Goal: Navigation & Orientation: Understand site structure

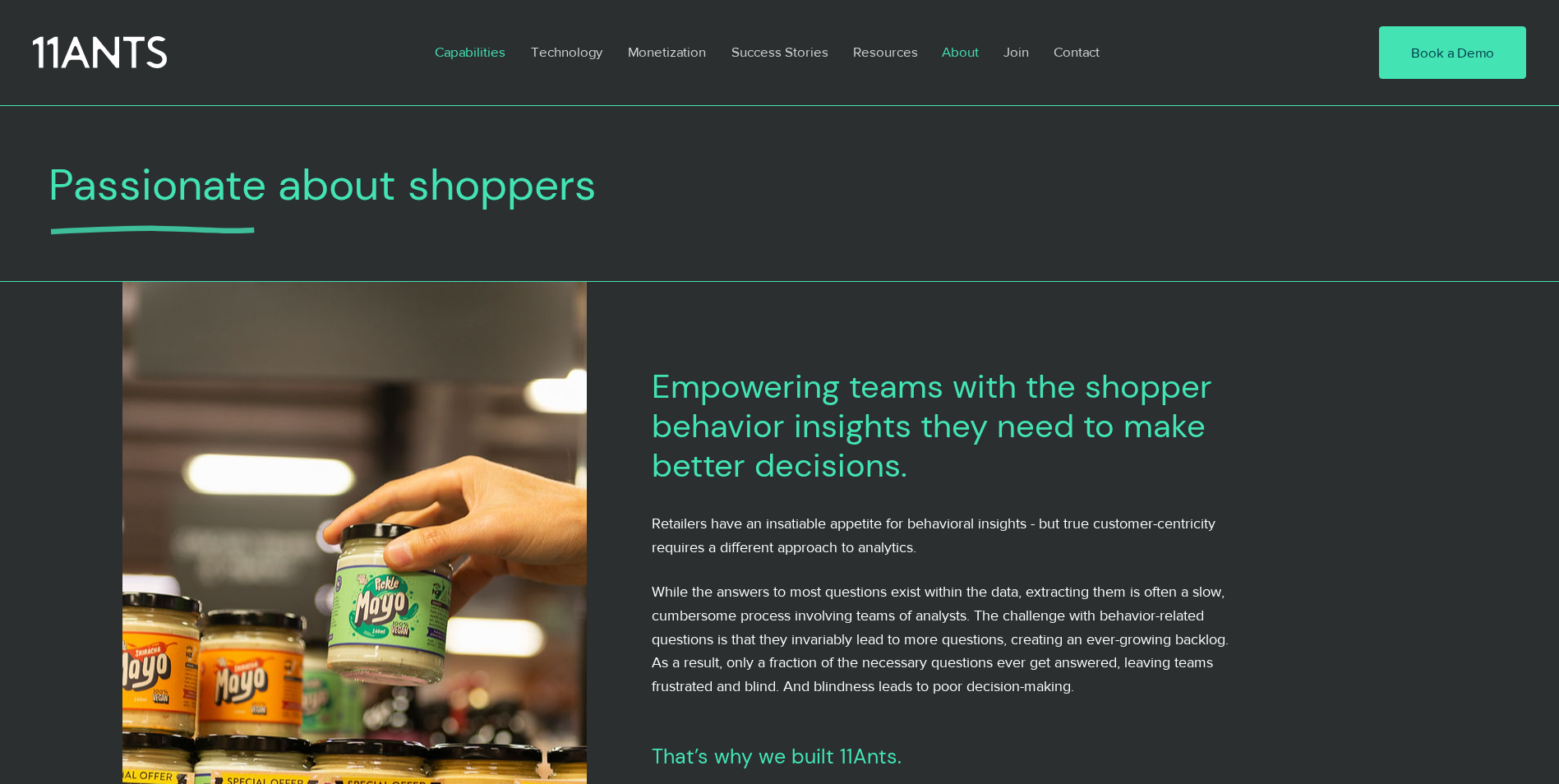
click at [477, 54] on p "Capabilities" at bounding box center [470, 52] width 87 height 38
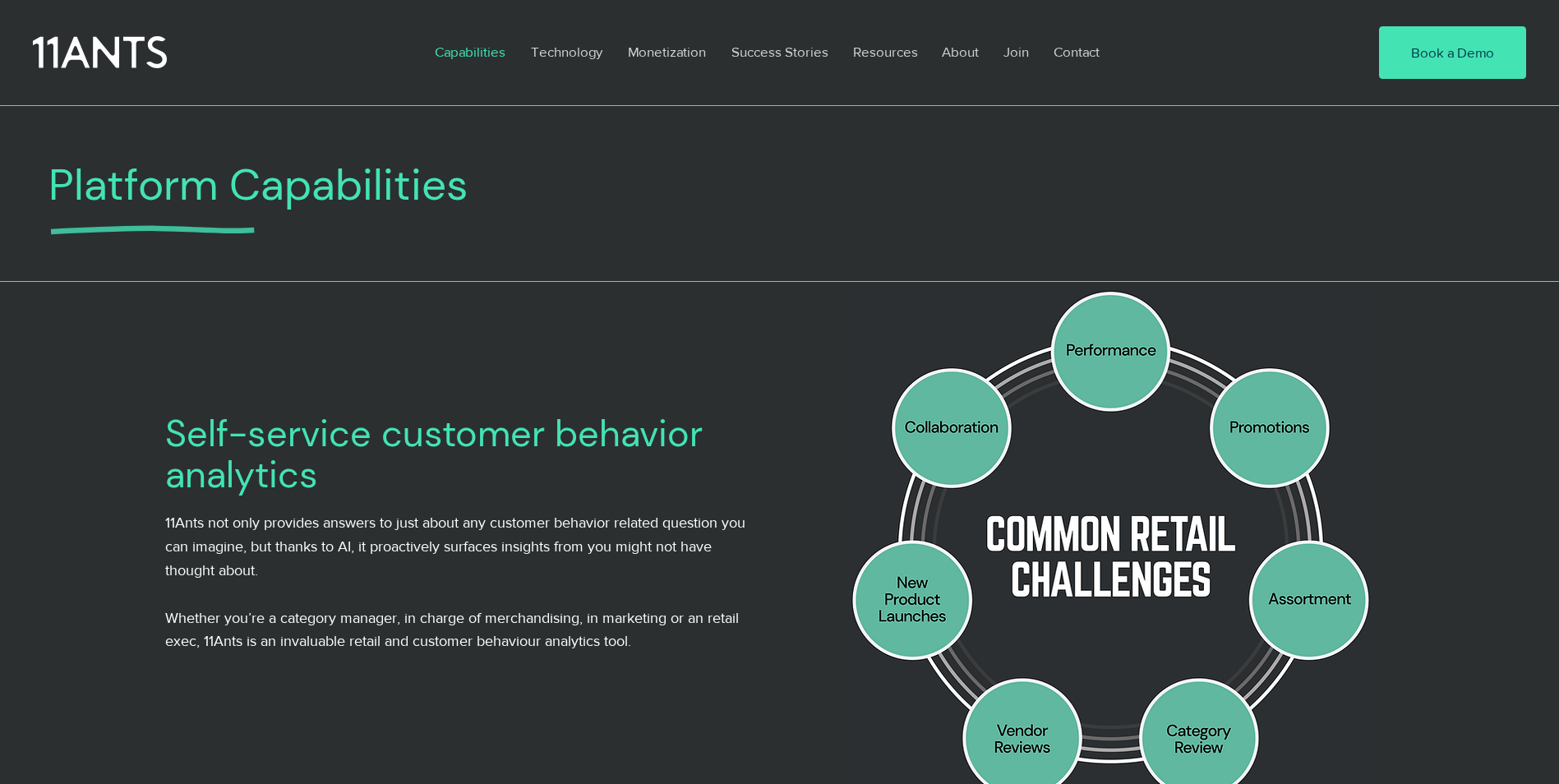
click at [801, 51] on p "Success Stories" at bounding box center [780, 52] width 113 height 38
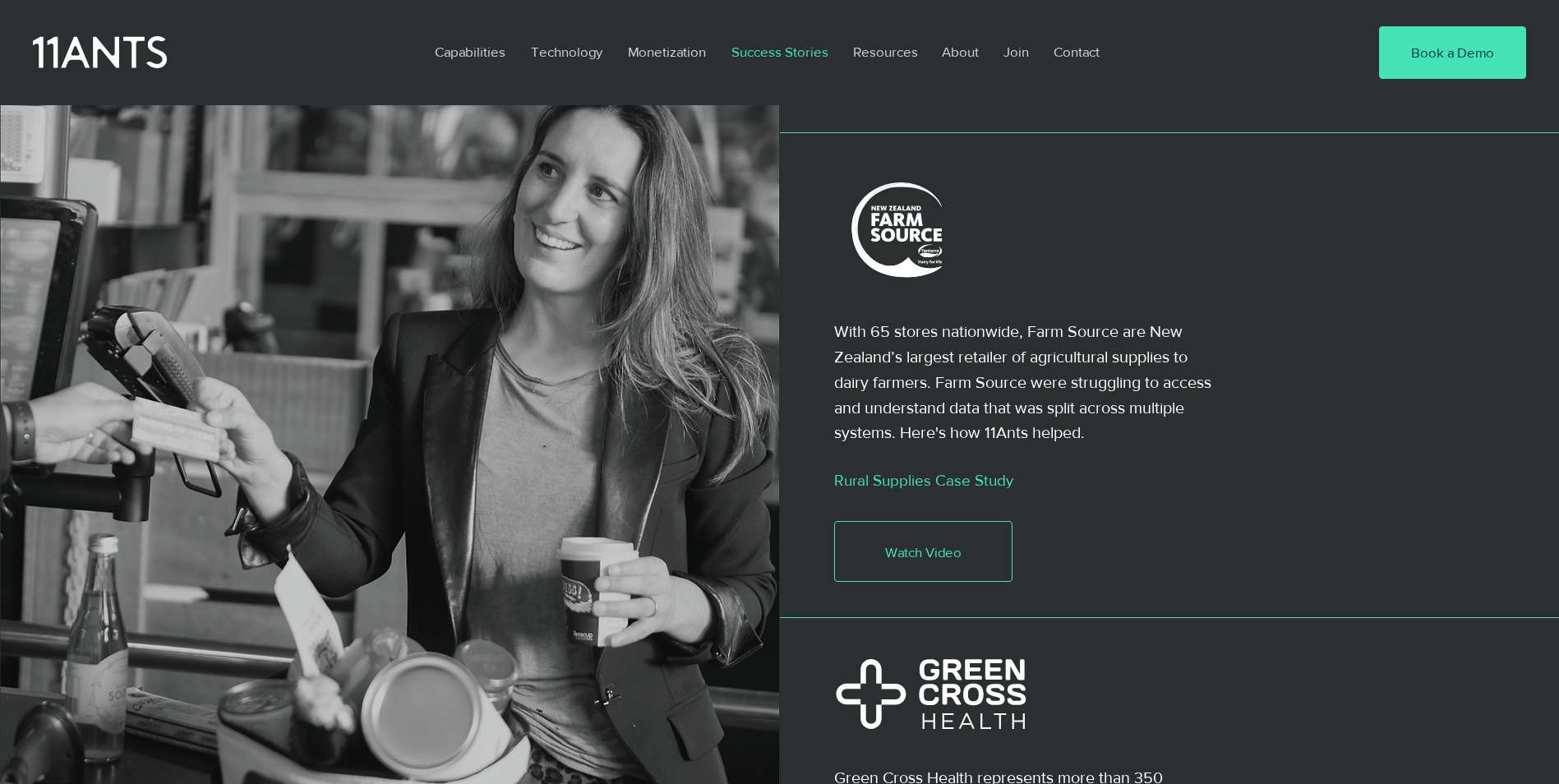
scroll to position [2588, 0]
